Goal: Task Accomplishment & Management: Use online tool/utility

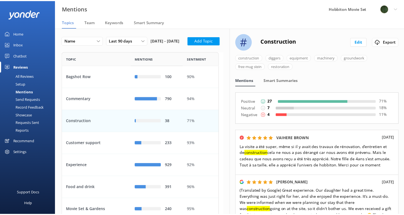
scroll to position [232, 155]
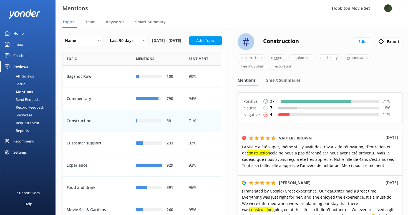
click at [22, 56] on div "Chatbot" at bounding box center [20, 55] width 14 height 11
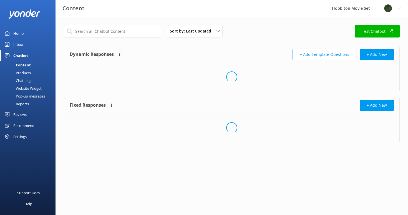
click at [30, 79] on div "Chat Logs" at bounding box center [17, 81] width 29 height 8
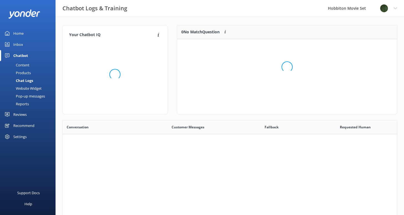
scroll to position [66, 216]
